Goal: Navigation & Orientation: Find specific page/section

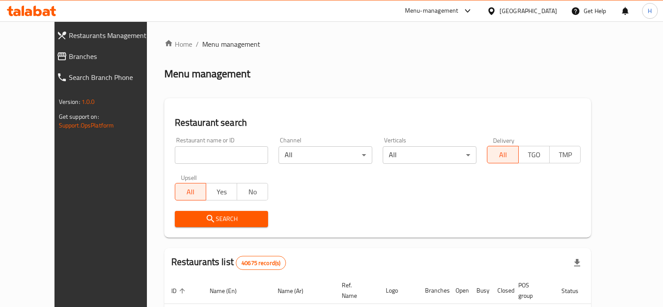
click at [496, 11] on icon at bounding box center [491, 11] width 9 height 9
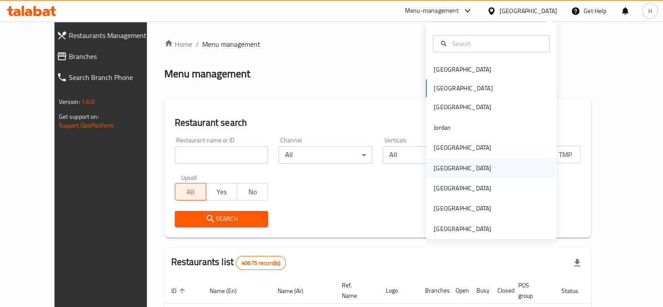
click at [439, 172] on div "[GEOGRAPHIC_DATA]" at bounding box center [463, 168] width 58 height 10
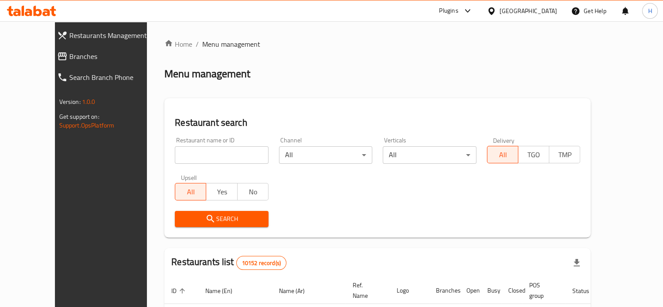
click at [69, 54] on span "Branches" at bounding box center [113, 56] width 89 height 10
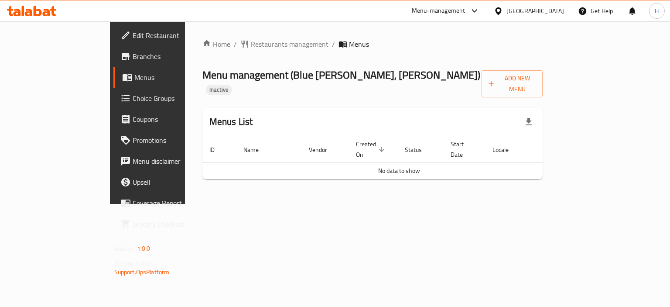
click at [133, 55] on span "Branches" at bounding box center [174, 56] width 82 height 10
